Goal: Task Accomplishment & Management: Use online tool/utility

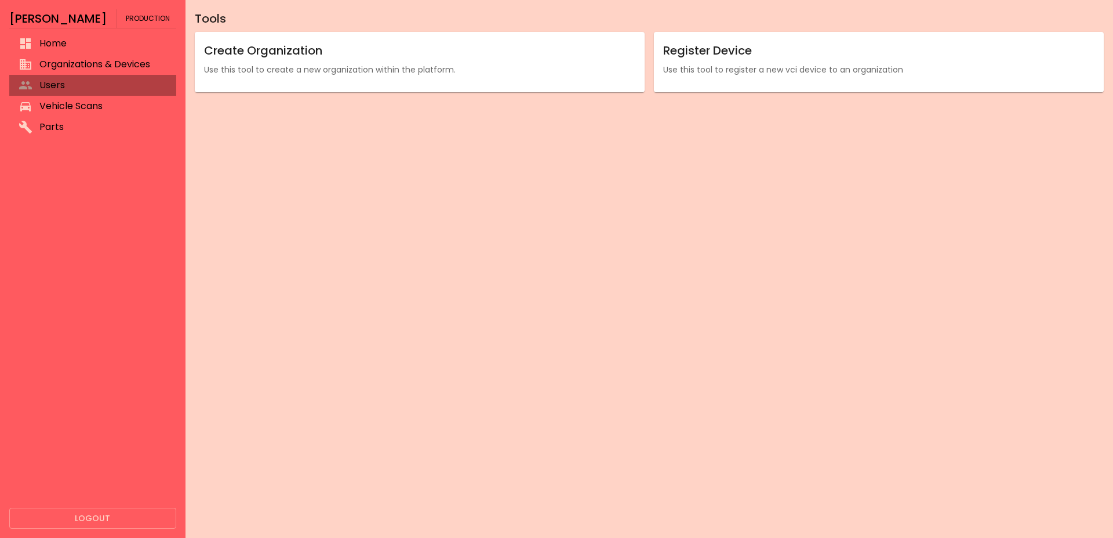
click at [51, 83] on span "Users" at bounding box center [103, 85] width 128 height 14
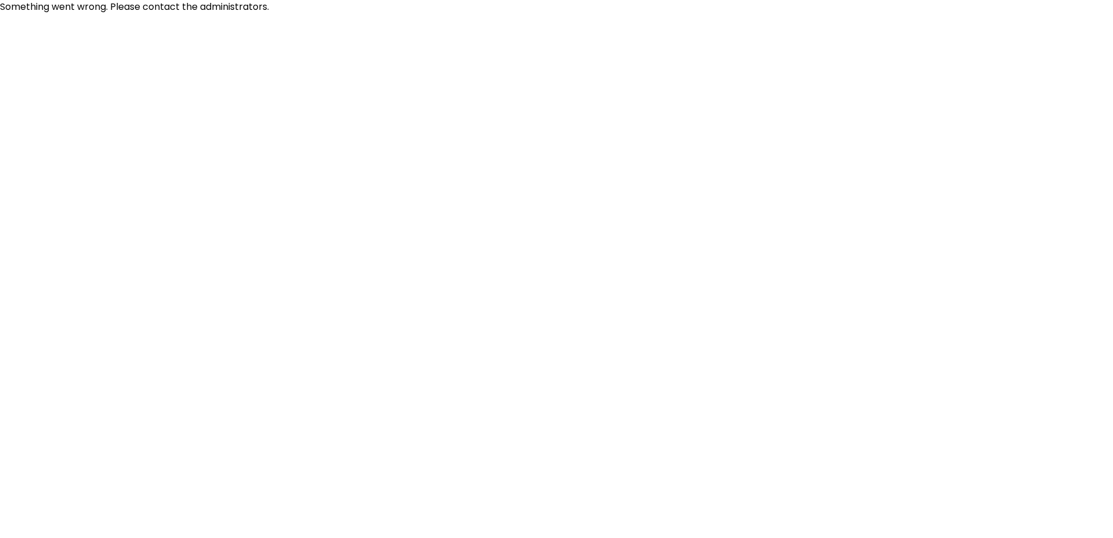
click at [66, 14] on html "Something went wrong. Please contact the administrators." at bounding box center [556, 7] width 1113 height 14
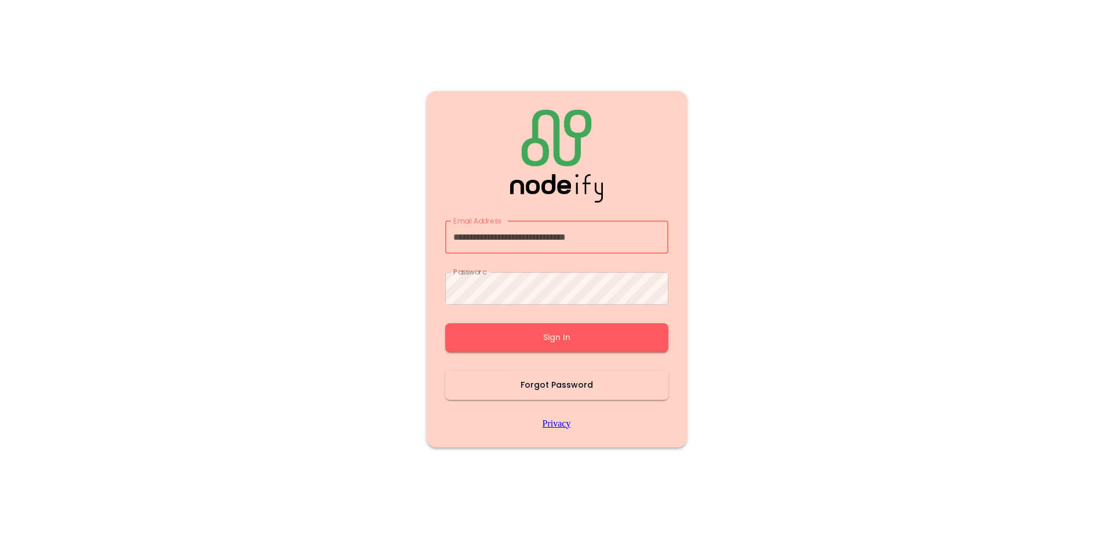
type input "**********"
click at [515, 340] on button "Sign In" at bounding box center [556, 337] width 223 height 29
click at [332, 340] on main "Email Address Email Address Password Password Sign In Forgot Password Privacy" at bounding box center [557, 269] width 696 height 538
type input "**********"
click at [517, 339] on button "Sign In" at bounding box center [556, 337] width 223 height 29
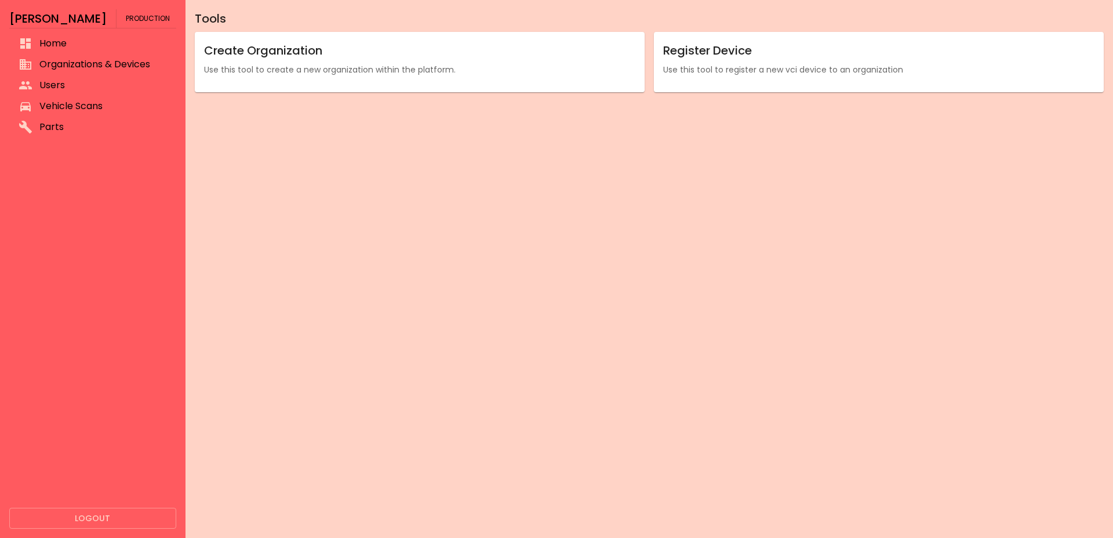
click at [48, 104] on span "Vehicle Scans" at bounding box center [103, 106] width 128 height 14
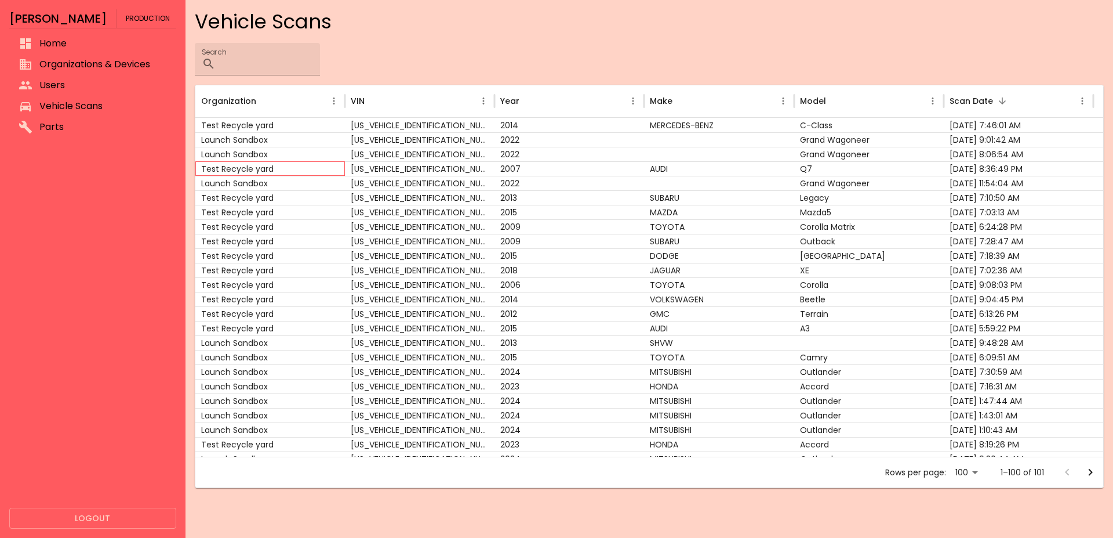
click at [253, 168] on div "Test Recycle yard" at bounding box center [270, 168] width 150 height 14
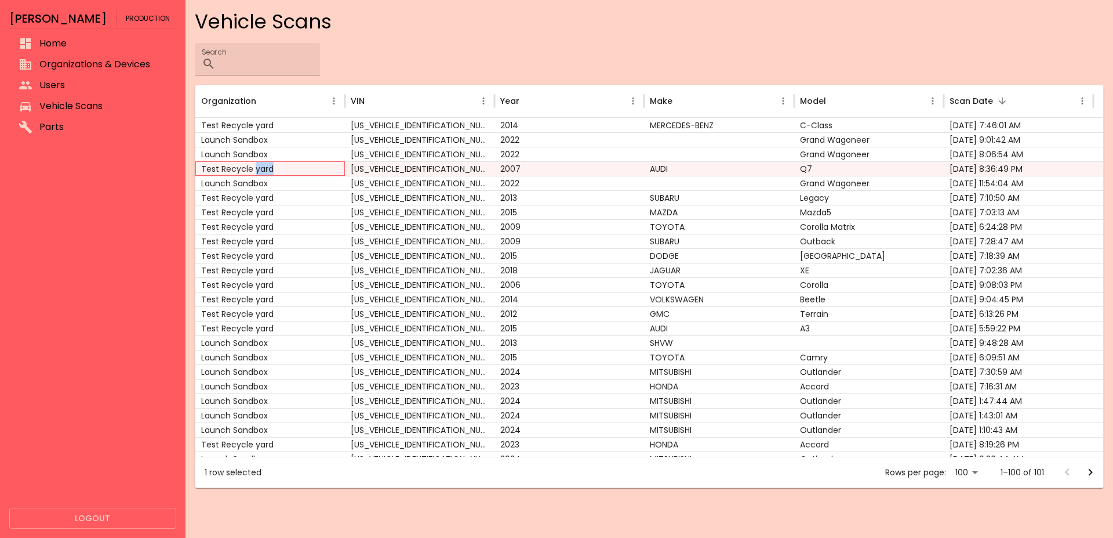
click at [253, 168] on div "Test Recycle yard" at bounding box center [270, 168] width 150 height 14
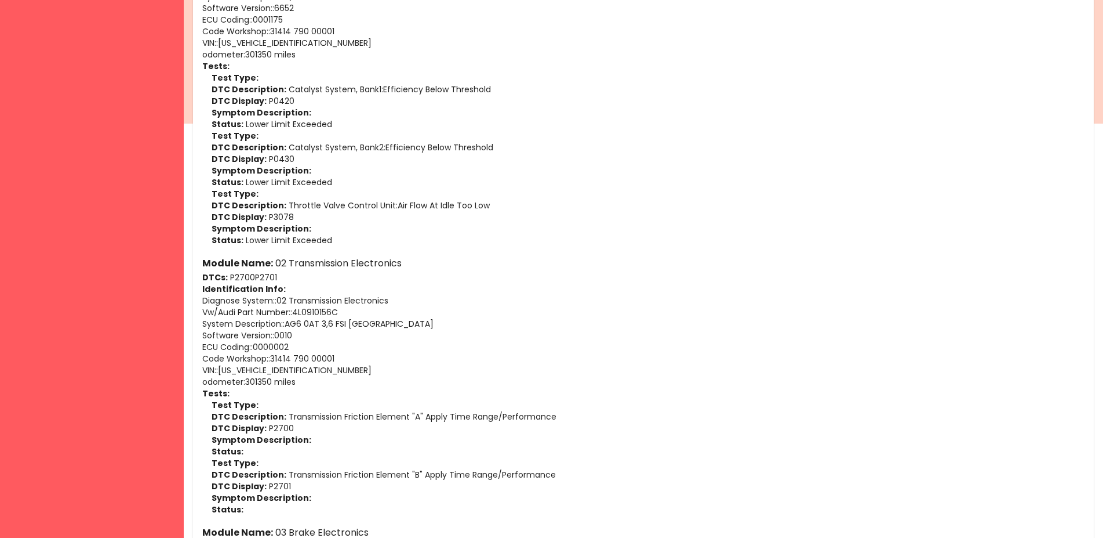
scroll to position [118, 0]
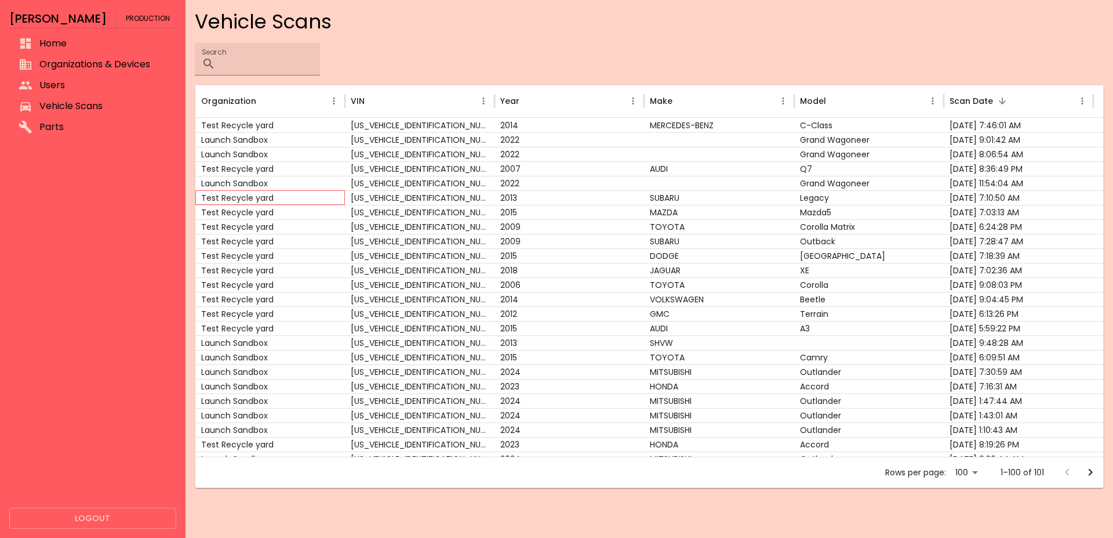
click at [263, 203] on div "Test Recycle yard" at bounding box center [270, 197] width 150 height 14
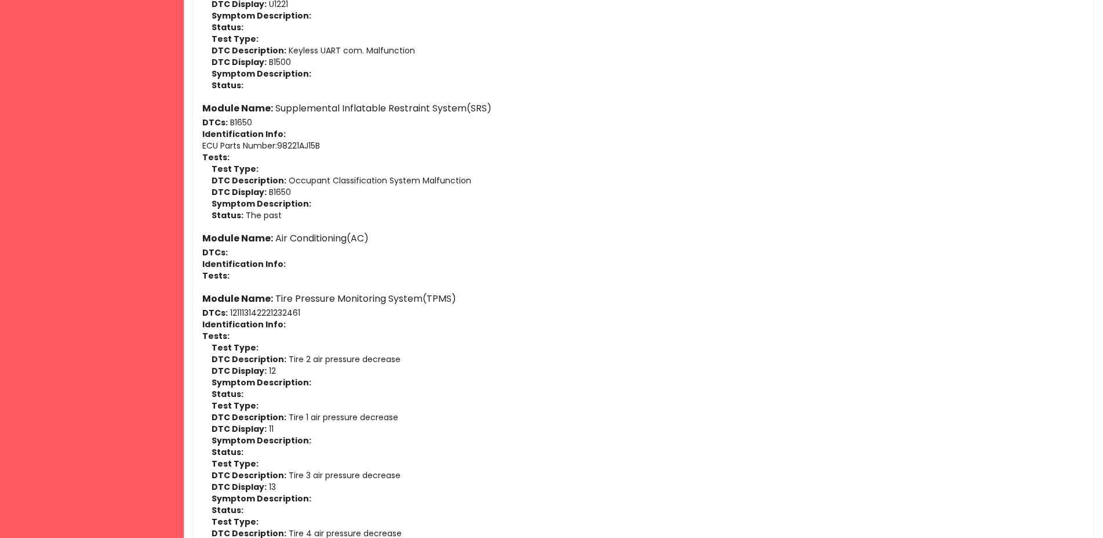
scroll to position [1538, 0]
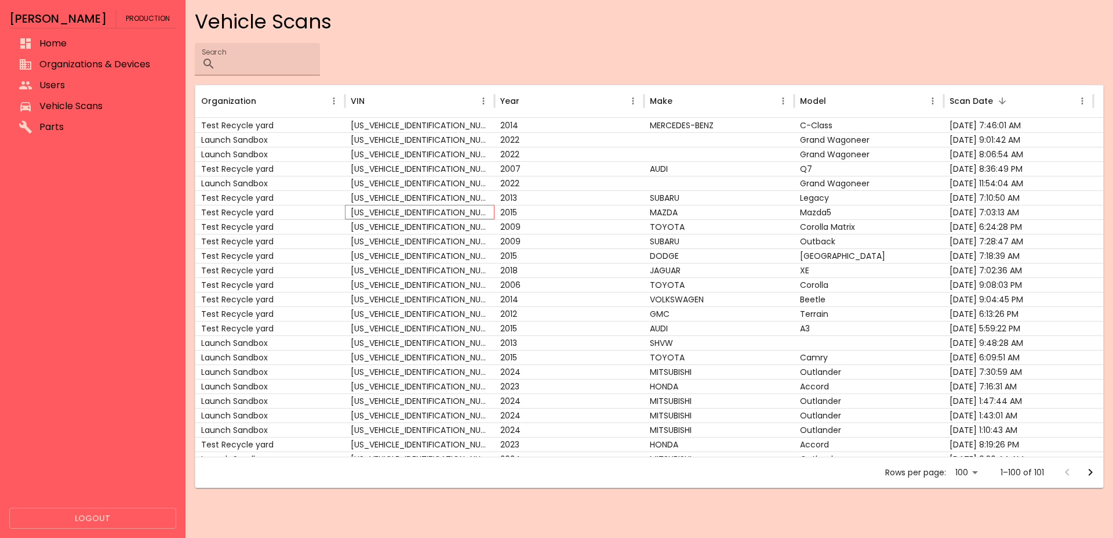
click at [461, 213] on div "JM1CW2DL3F0183088" at bounding box center [420, 212] width 150 height 14
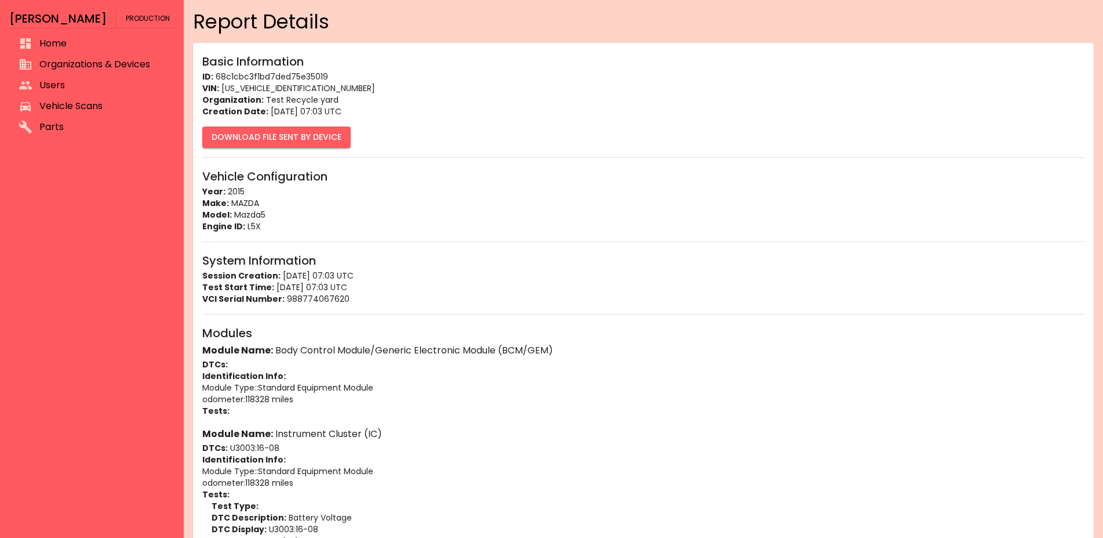
click at [311, 147] on button "Download File Sent By Device" at bounding box center [276, 136] width 148 height 21
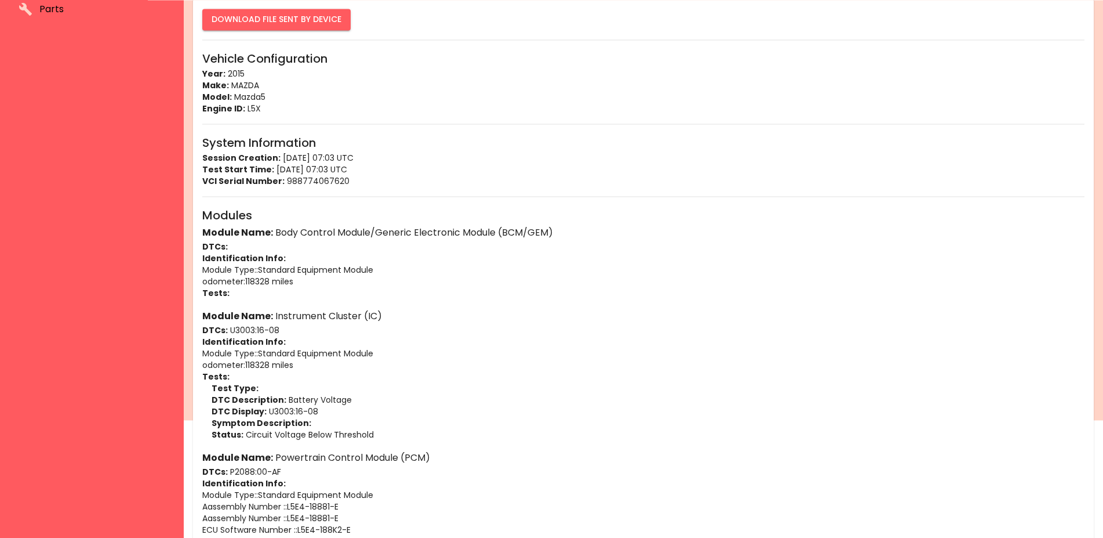
scroll to position [296, 0]
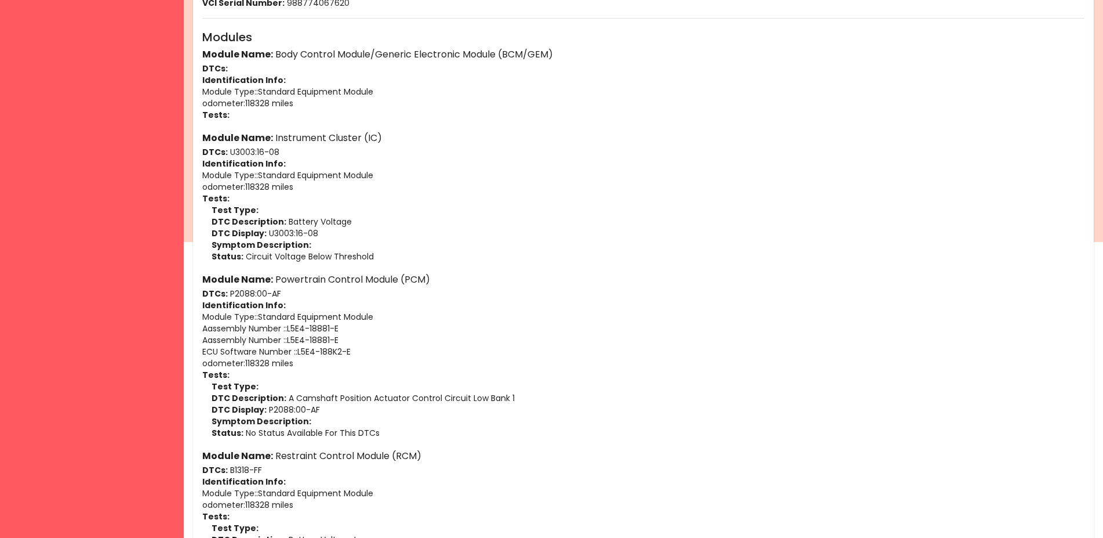
click at [539, 279] on h6 "Module Name: Powertrain Control Module (PCM)" at bounding box center [643, 279] width 883 height 16
click at [546, 241] on p "Symptom Description:" at bounding box center [648, 245] width 873 height 12
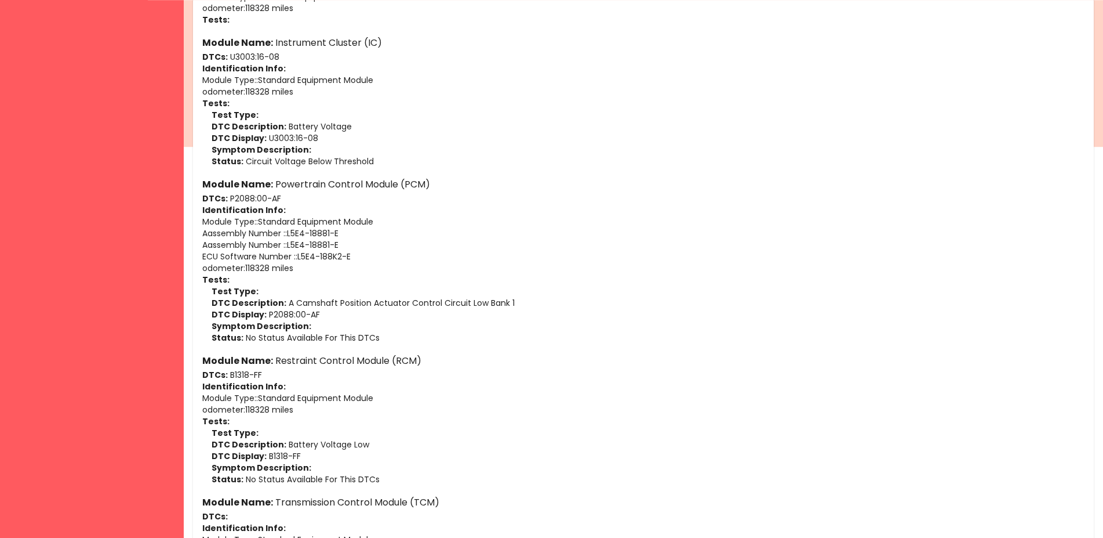
scroll to position [414, 0]
